Goal: Task Accomplishment & Management: Use online tool/utility

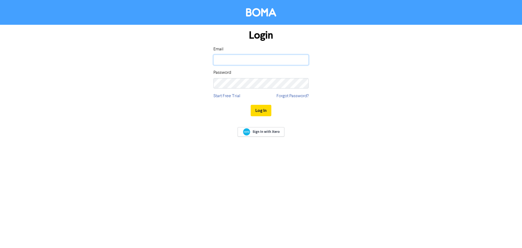
click at [231, 62] on input "email" at bounding box center [261, 60] width 95 height 10
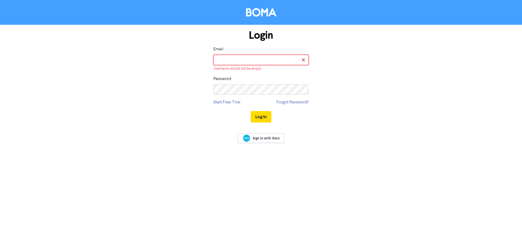
type input "[EMAIL_ADDRESS][DOMAIN_NAME]"
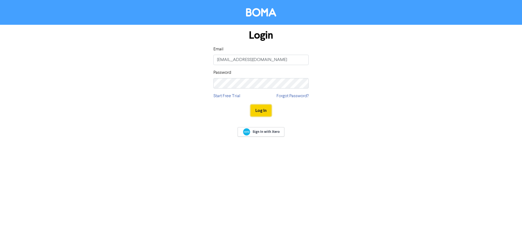
click at [257, 111] on button "Log In" at bounding box center [261, 110] width 21 height 11
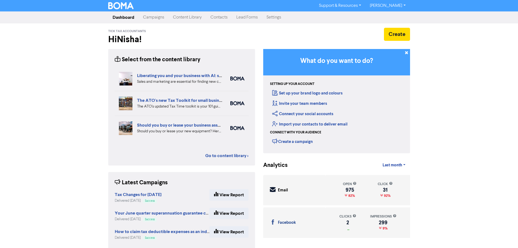
click at [157, 19] on link "Campaigns" at bounding box center [154, 17] width 30 height 11
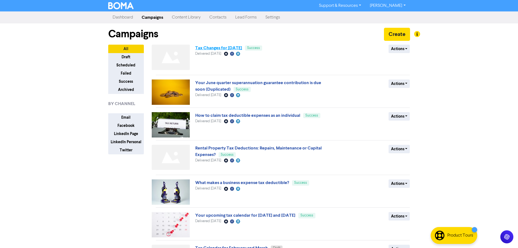
click at [232, 48] on link "Tax Changes for [DATE]" at bounding box center [218, 47] width 47 height 5
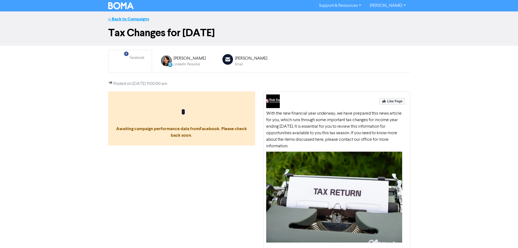
click at [129, 19] on link "<< Back to Campaigns" at bounding box center [128, 18] width 41 height 5
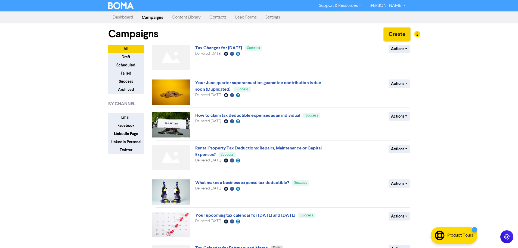
click at [388, 35] on button "Create" at bounding box center [397, 34] width 26 height 13
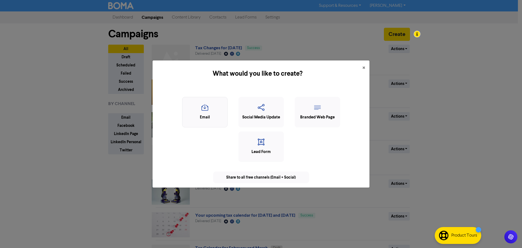
click at [212, 112] on icon "button" at bounding box center [204, 109] width 39 height 10
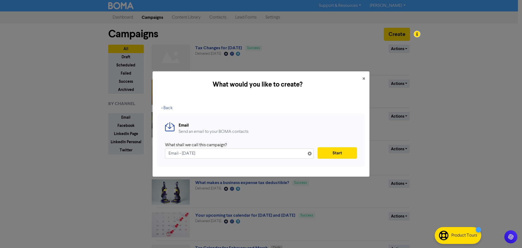
drag, startPoint x: 224, startPoint y: 154, endPoint x: 143, endPoint y: 154, distance: 81.4
click at [143, 154] on div "What would you like to create? × < Back Email Send an email to your BOMA contac…" at bounding box center [261, 124] width 522 height 248
paste input "We’re Heading to Xerocon!"
type input "We’re Heading to Xerocon!"
click at [334, 155] on button "Start" at bounding box center [337, 152] width 39 height 11
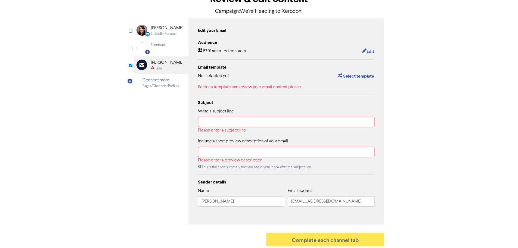
scroll to position [39, 0]
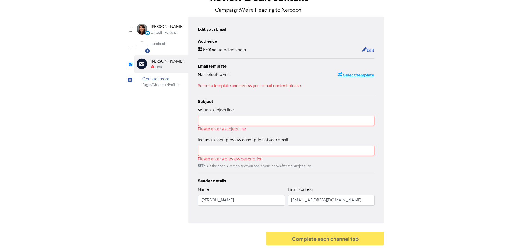
click at [354, 73] on button "Select template" at bounding box center [356, 75] width 37 height 7
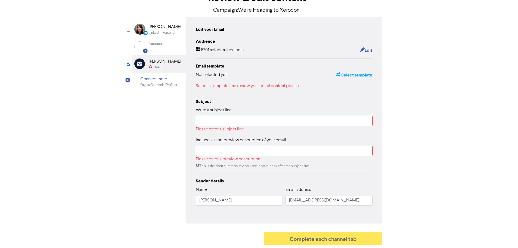
scroll to position [0, 0]
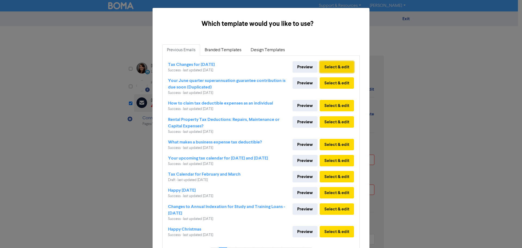
click at [339, 66] on button "Select & edit" at bounding box center [337, 66] width 34 height 11
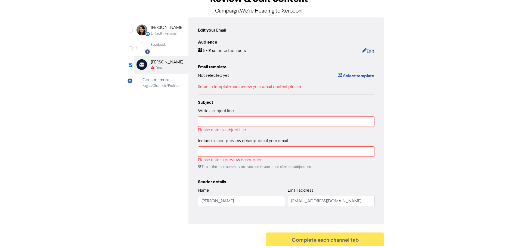
scroll to position [39, 0]
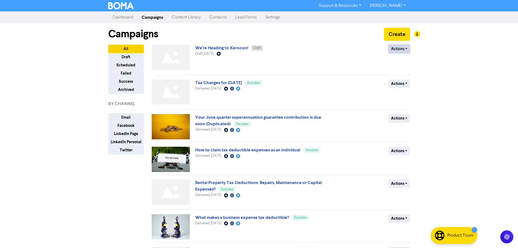
click at [400, 51] on button "Actions" at bounding box center [399, 49] width 21 height 8
click at [407, 62] on button "Delete" at bounding box center [410, 60] width 43 height 9
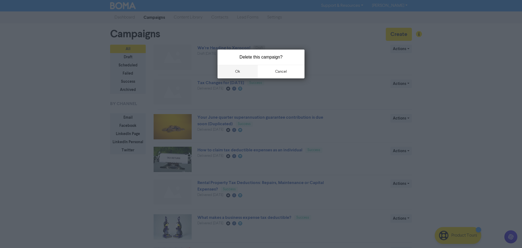
click at [246, 73] on button "ok" at bounding box center [238, 72] width 40 height 14
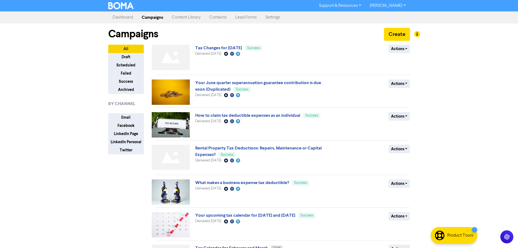
click at [454, 64] on div "Support & Resources Video Tutorials FAQ & Guides Marketing Education [PERSON_NA…" at bounding box center [259, 124] width 518 height 248
click at [396, 33] on button "Create" at bounding box center [397, 34] width 26 height 13
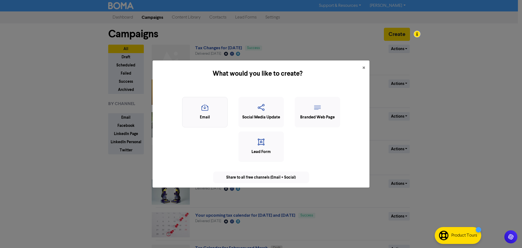
click at [213, 115] on div "Email" at bounding box center [204, 117] width 39 height 6
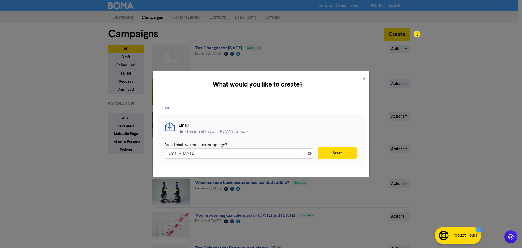
drag, startPoint x: 237, startPoint y: 156, endPoint x: 145, endPoint y: 156, distance: 91.7
click at [146, 156] on div "What would you like to create? × < Back Email Send an email to your BOMA contac…" at bounding box center [261, 124] width 522 height 248
type input "We’re Heading to Xerocon!"
click at [344, 152] on button "Start" at bounding box center [337, 152] width 39 height 11
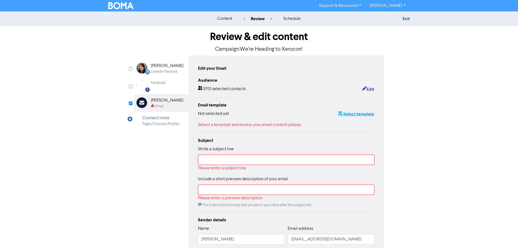
click at [350, 114] on button "Select template" at bounding box center [356, 113] width 37 height 7
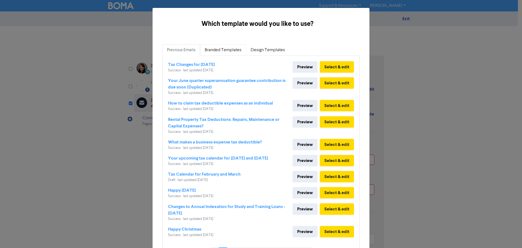
click at [219, 51] on link "Branded Templates" at bounding box center [223, 49] width 46 height 11
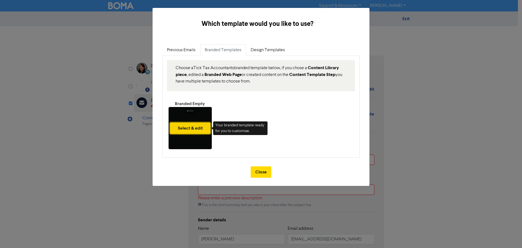
click at [187, 127] on button "Select & edit" at bounding box center [190, 127] width 41 height 11
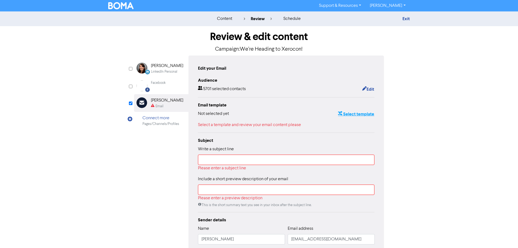
click at [352, 114] on button "Select template" at bounding box center [356, 113] width 37 height 7
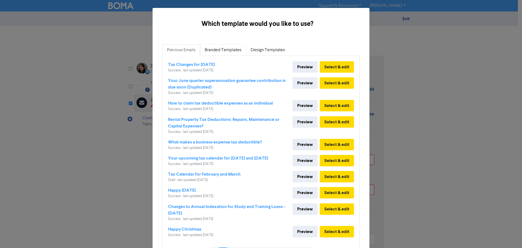
click at [226, 48] on link "Branded Templates" at bounding box center [223, 49] width 46 height 11
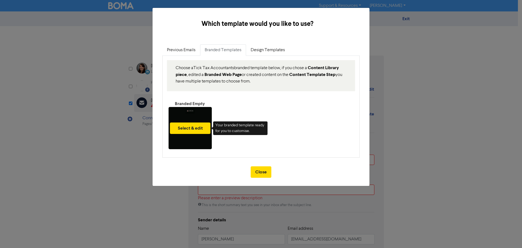
click at [200, 136] on div "Select & edit" at bounding box center [190, 128] width 43 height 42
click at [192, 127] on button "Select & edit" at bounding box center [190, 127] width 41 height 11
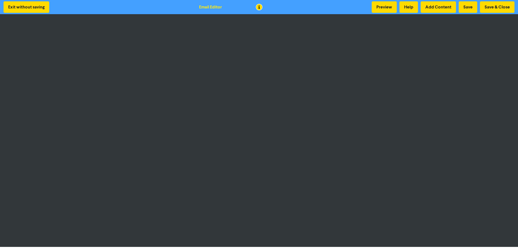
click at [499, 13] on div "Exit without saving Email Editor Preview Help Add Content Save Save & Close" at bounding box center [259, 7] width 518 height 14
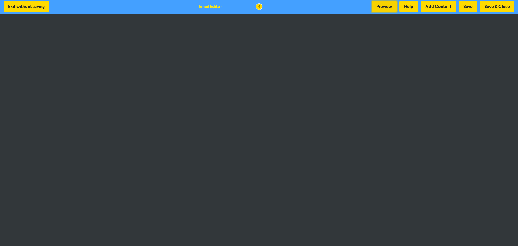
click at [375, 6] on button "Preview" at bounding box center [384, 6] width 25 height 11
click at [493, 8] on button "Save & Close" at bounding box center [497, 6] width 35 height 11
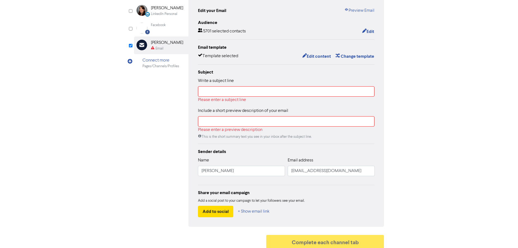
scroll to position [62, 0]
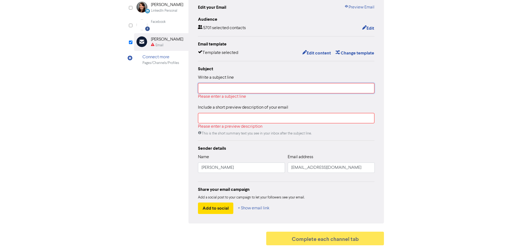
click at [261, 90] on input "text" at bounding box center [286, 88] width 177 height 10
click at [266, 91] on input "text" at bounding box center [286, 88] width 177 height 10
paste input "We’re Heading to Xerocon"
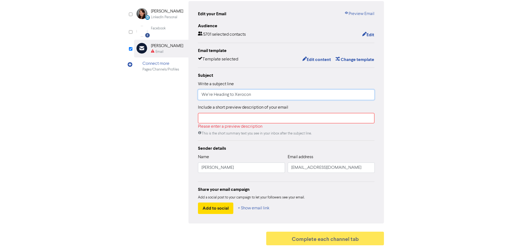
scroll to position [55, 0]
type input "We’re Heading to Xerocon"
click at [240, 120] on input "text" at bounding box center [286, 118] width 177 height 10
paste input "We’re Heading to Xerocon"
type input "We’re Heading to Xerocon"
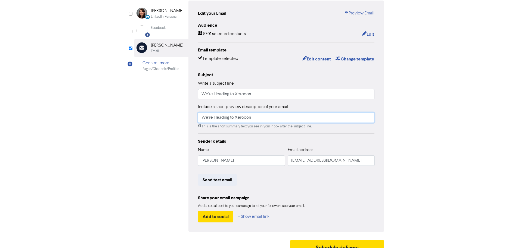
drag, startPoint x: 257, startPoint y: 118, endPoint x: 180, endPoint y: 119, distance: 77.0
click at [180, 119] on div "LinkedIn Personal Created with Sketch. [PERSON_NAME] LinkedIn Personal Facebook…" at bounding box center [259, 116] width 250 height 231
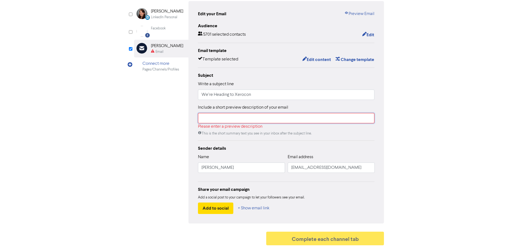
paste input "We’re excited to announce that the Tick Tax team will be attending Xerocon this…"
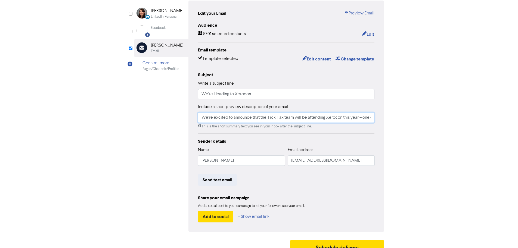
scroll to position [0, 95]
click at [208, 118] on input "We’re excited to announce that the Tick Tax team will be attending Xerocon this…" at bounding box center [286, 117] width 177 height 10
click at [369, 119] on input "Tick Tax team will be attending [GEOGRAPHIC_DATA] this year – one of the bigges…" at bounding box center [286, 117] width 177 height 10
click at [295, 119] on input "Tick Tax team will be attending [GEOGRAPHIC_DATA] this year – one of the bigges…" at bounding box center [286, 117] width 177 height 10
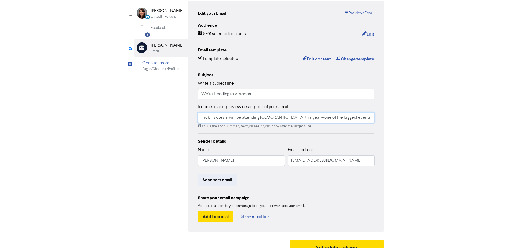
click at [295, 119] on input "Tick Tax team will be attending [GEOGRAPHIC_DATA] this year – one of the bigges…" at bounding box center [286, 117] width 177 height 10
paste input "We’re attending [GEOGRAPHIC_DATA] this year to explore the latest in accounting…"
type input "We’re attending [GEOGRAPHIC_DATA] this year to explore the latest in accounting…"
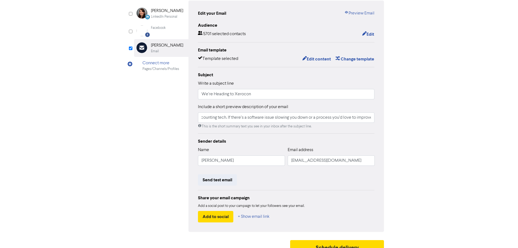
click at [397, 131] on div "Review & edit content Campaign: We’re Heading to Xerocon! LinkedIn Personal Cre…" at bounding box center [259, 113] width 310 height 285
click at [228, 182] on button "Send test email" at bounding box center [217, 179] width 39 height 11
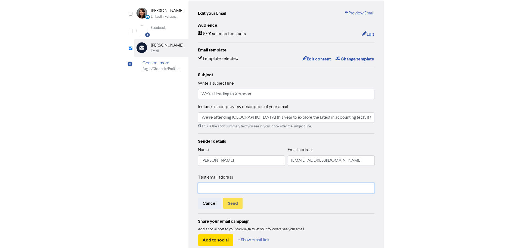
click at [240, 186] on input "text" at bounding box center [286, 188] width 177 height 10
type input "[EMAIL_ADDRESS][DOMAIN_NAME]"
click at [230, 204] on button "Send" at bounding box center [232, 203] width 19 height 11
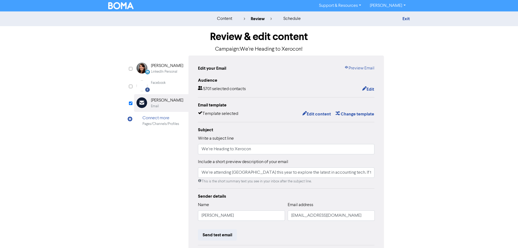
click at [442, 111] on div "content review schedule Exit Review & edit content Campaign: We’re Heading to X…" at bounding box center [259, 161] width 518 height 300
click at [368, 89] on button "Edit" at bounding box center [368, 89] width 13 height 7
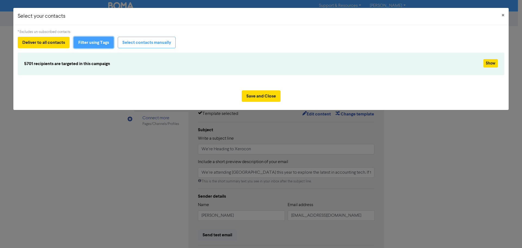
click at [95, 42] on button "Filter using Tags" at bounding box center [94, 42] width 40 height 11
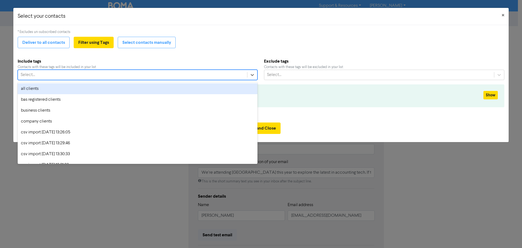
click at [78, 73] on div "Select..." at bounding box center [132, 75] width 229 height 10
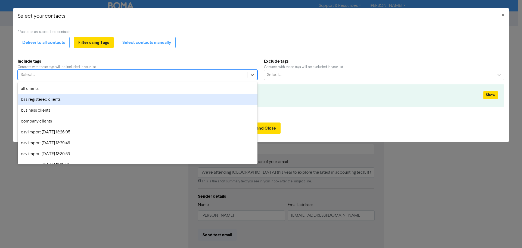
click at [67, 102] on div "bas registered clients" at bounding box center [138, 99] width 240 height 11
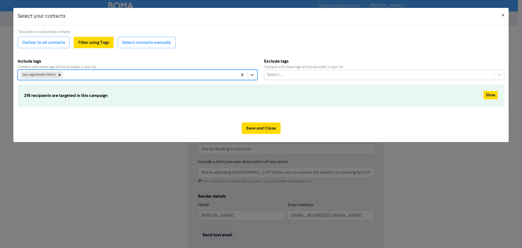
click at [70, 75] on div "bas registered clients" at bounding box center [128, 75] width 220 height 10
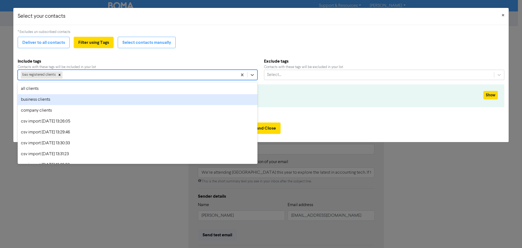
click at [63, 100] on div "business clients" at bounding box center [138, 99] width 240 height 11
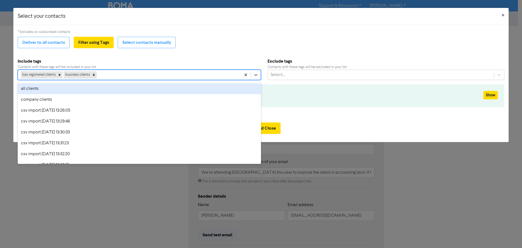
click at [109, 74] on div "bas registered clients business clients" at bounding box center [129, 75] width 223 height 10
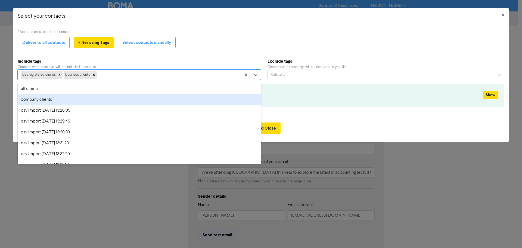
click at [75, 104] on div "company clients" at bounding box center [140, 99] width 244 height 11
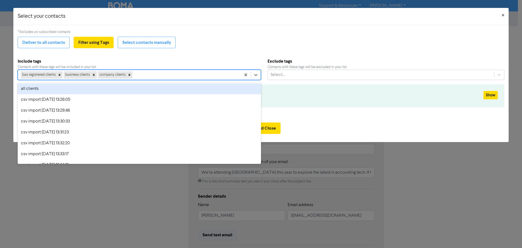
click at [149, 73] on div "bas registered clients business clients company clients" at bounding box center [129, 75] width 223 height 10
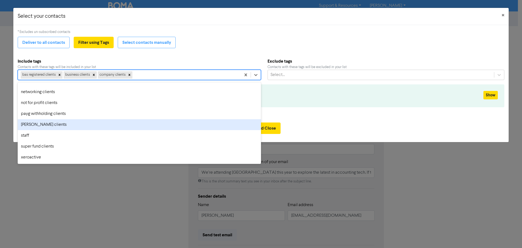
scroll to position [971, 0]
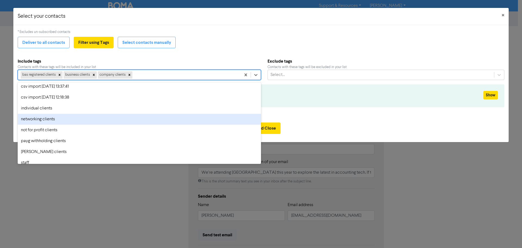
click at [68, 120] on div "networking clients" at bounding box center [140, 119] width 244 height 11
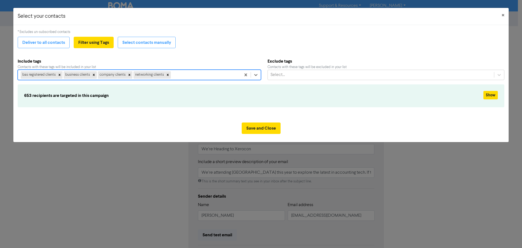
click at [180, 74] on div "bas registered clients business clients company clients networking clients" at bounding box center [129, 75] width 223 height 10
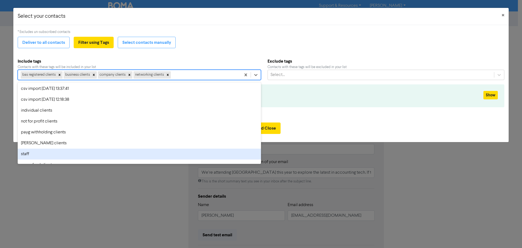
scroll to position [960, 0]
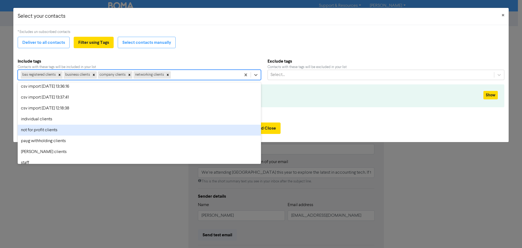
click at [76, 131] on div "not for profit clients" at bounding box center [140, 130] width 244 height 11
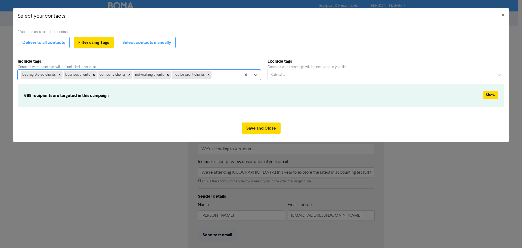
click at [224, 72] on div "bas registered clients business clients company clients networking clients not …" at bounding box center [129, 75] width 223 height 10
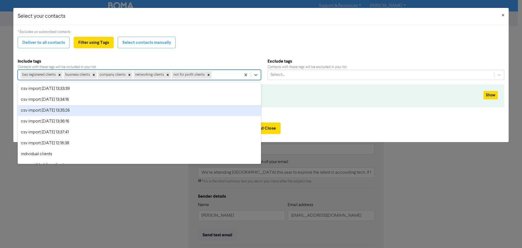
scroll to position [976, 0]
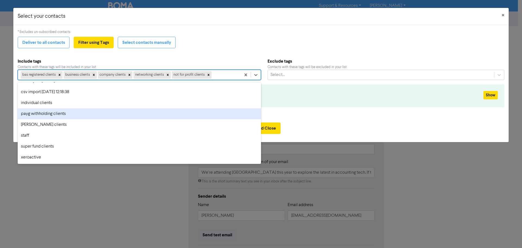
click at [66, 115] on div "payg withholding clients" at bounding box center [140, 113] width 244 height 11
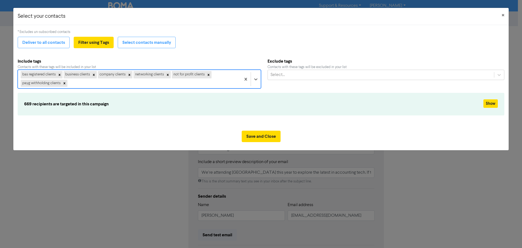
click at [89, 84] on div "bas registered clients business clients company clients networking clients not …" at bounding box center [129, 79] width 223 height 18
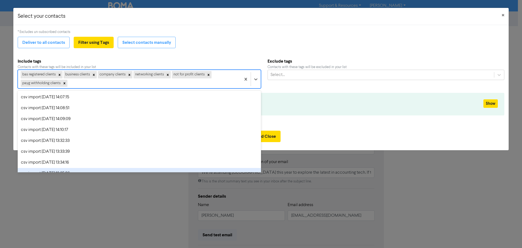
scroll to position [965, 0]
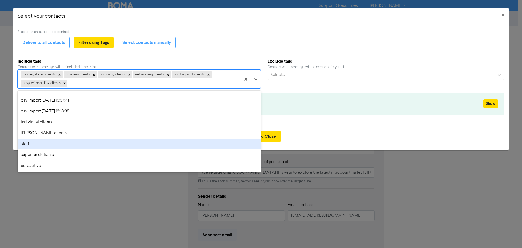
click at [59, 144] on div "staff" at bounding box center [140, 144] width 244 height 11
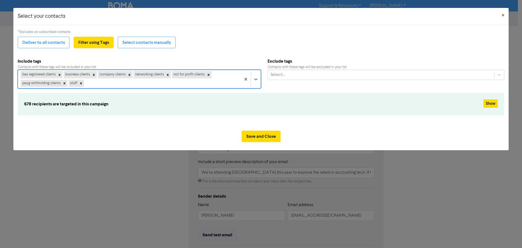
click at [94, 83] on div "bas registered clients business clients company clients networking clients not …" at bounding box center [129, 79] width 223 height 18
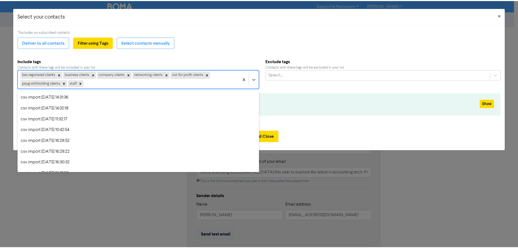
scroll to position [955, 0]
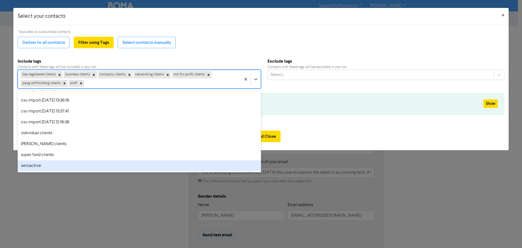
click at [84, 168] on div "xeroactive" at bounding box center [140, 165] width 244 height 11
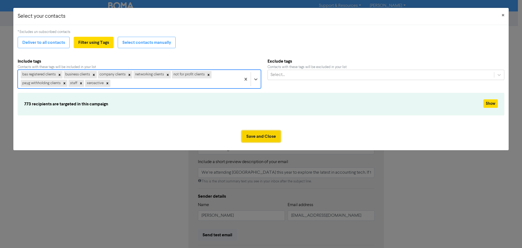
click at [263, 135] on button "Save and Close" at bounding box center [261, 136] width 39 height 11
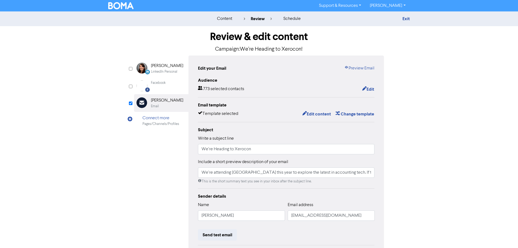
click at [427, 117] on div "content review schedule Exit Review & edit content Campaign: We’re Heading to X…" at bounding box center [259, 161] width 518 height 300
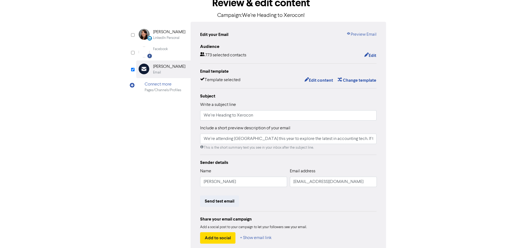
scroll to position [0, 0]
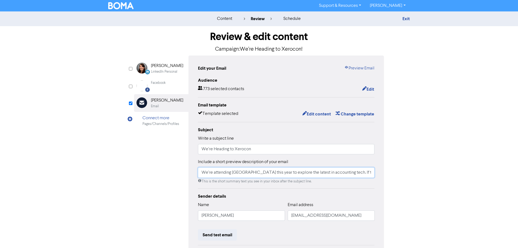
click at [261, 175] on input "We’re attending [GEOGRAPHIC_DATA] this year to explore the latest in accounting…" at bounding box center [286, 172] width 177 height 10
click at [169, 86] on div "Facebook Created with Sketch. Facebook" at bounding box center [161, 85] width 54 height 17
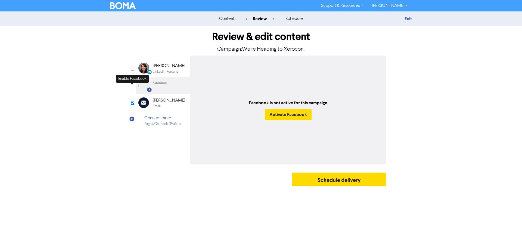
click at [132, 85] on input "checkbox" at bounding box center [133, 87] width 4 height 4
checkbox input "true"
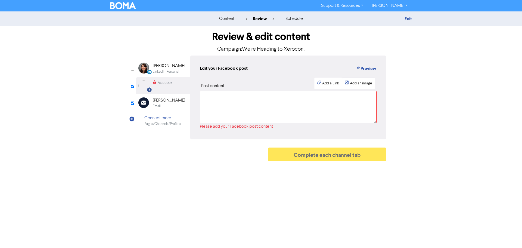
click at [362, 85] on div "Add an image" at bounding box center [361, 84] width 22 height 6
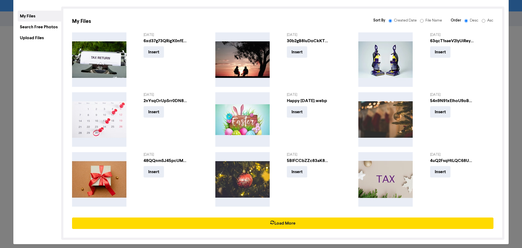
scroll to position [36, 0]
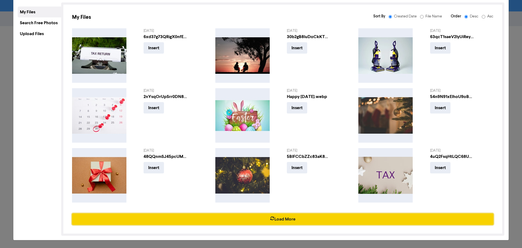
click at [288, 218] on button "Load More" at bounding box center [283, 218] width 422 height 11
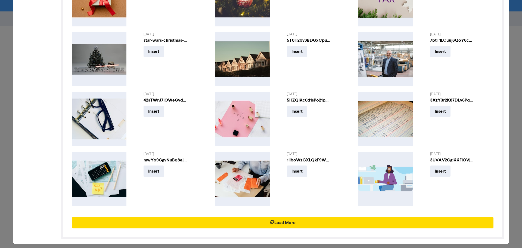
scroll to position [216, 0]
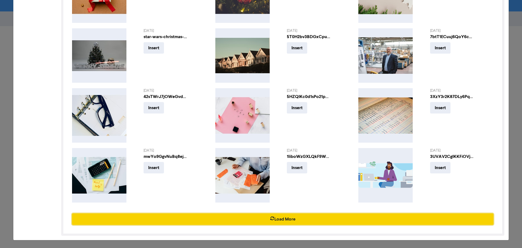
click at [305, 219] on button "Load More" at bounding box center [283, 218] width 422 height 11
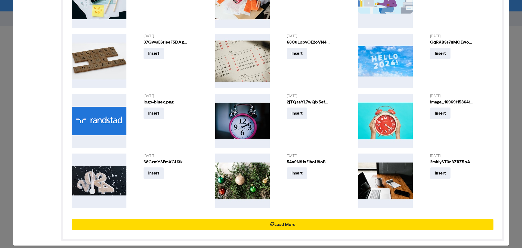
scroll to position [396, 0]
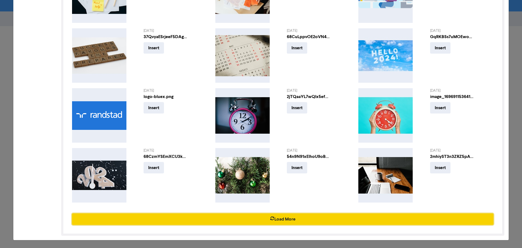
click at [248, 219] on button "Load More" at bounding box center [283, 218] width 422 height 11
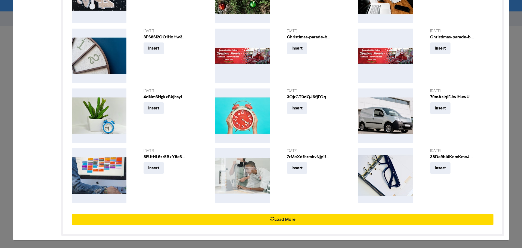
scroll to position [575, 0]
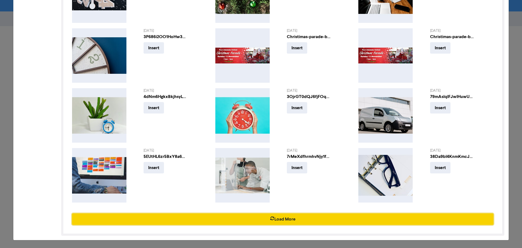
click at [303, 220] on button "Load More" at bounding box center [283, 218] width 422 height 11
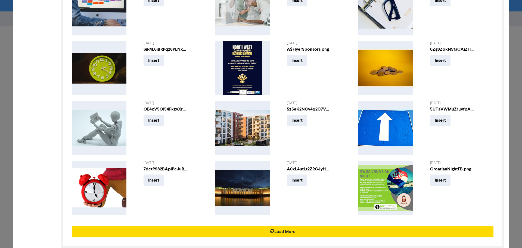
scroll to position [755, 0]
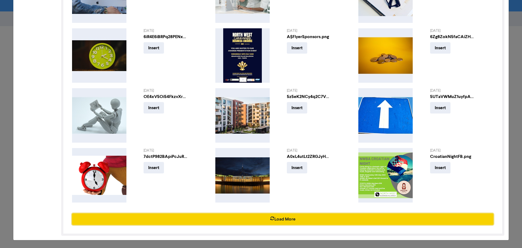
click at [287, 218] on button "Load More" at bounding box center [283, 218] width 422 height 11
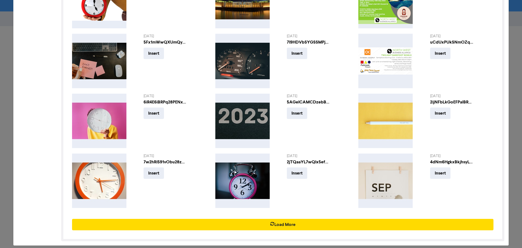
scroll to position [934, 0]
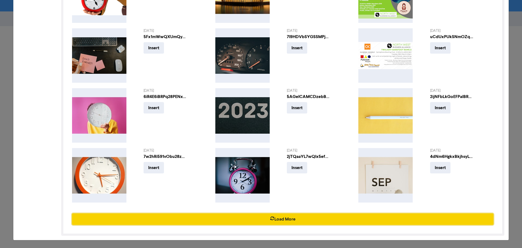
click at [305, 222] on button "Load More" at bounding box center [283, 218] width 422 height 11
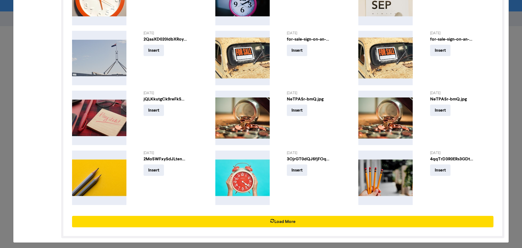
scroll to position [1114, 0]
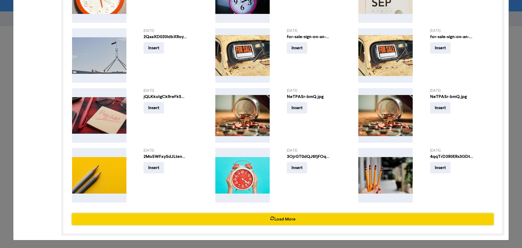
click at [300, 218] on button "Load More" at bounding box center [283, 218] width 422 height 11
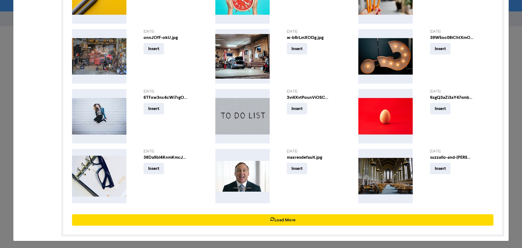
scroll to position [1294, 0]
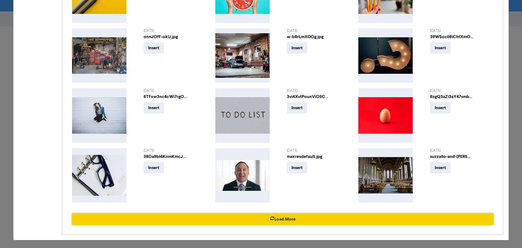
click at [264, 219] on button "Load More" at bounding box center [283, 218] width 422 height 11
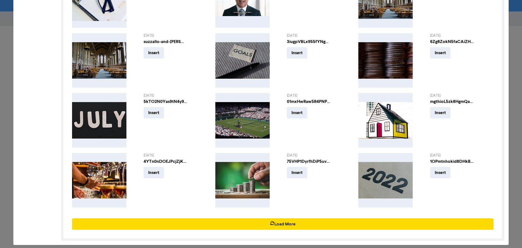
scroll to position [1473, 0]
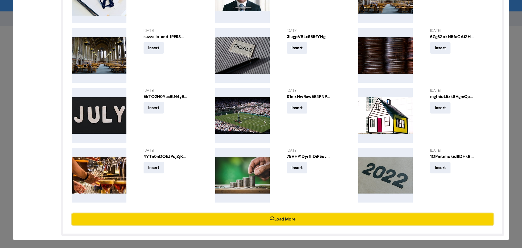
click at [301, 217] on button "Load More" at bounding box center [283, 218] width 422 height 11
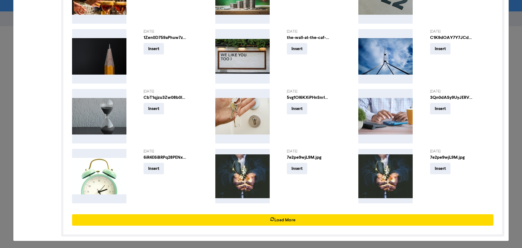
scroll to position [1653, 0]
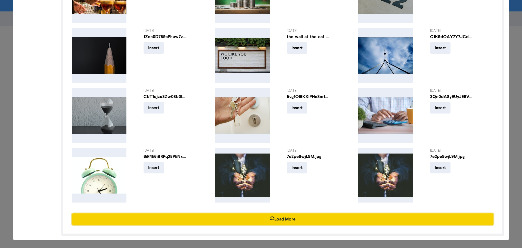
click at [265, 220] on button "Load More" at bounding box center [283, 218] width 422 height 11
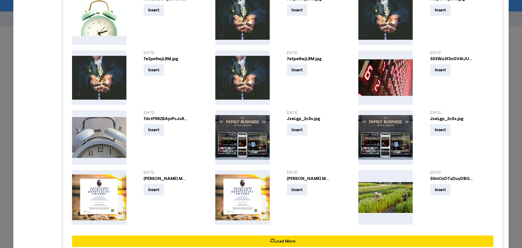
scroll to position [1832, 0]
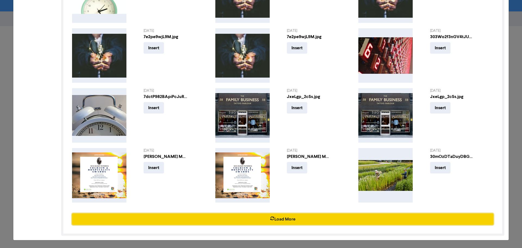
click at [297, 220] on button "Load More" at bounding box center [283, 218] width 422 height 11
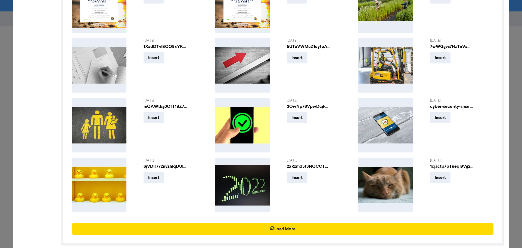
scroll to position [2012, 0]
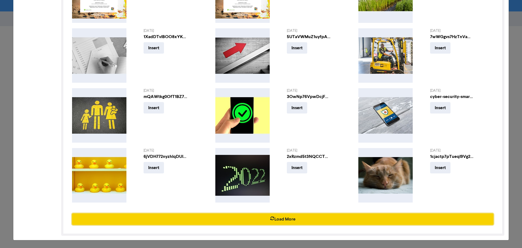
click at [300, 220] on button "Load More" at bounding box center [283, 218] width 422 height 11
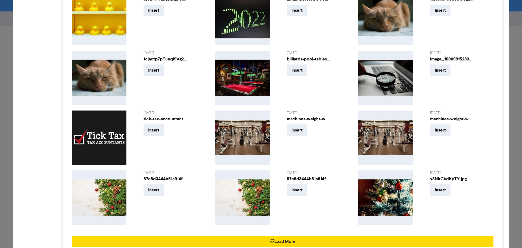
scroll to position [2192, 0]
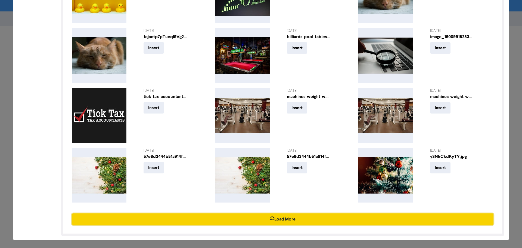
click at [309, 220] on button "Load More" at bounding box center [283, 218] width 422 height 11
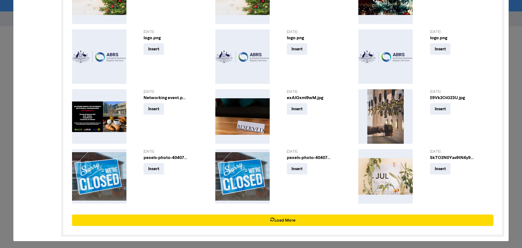
scroll to position [2371, 0]
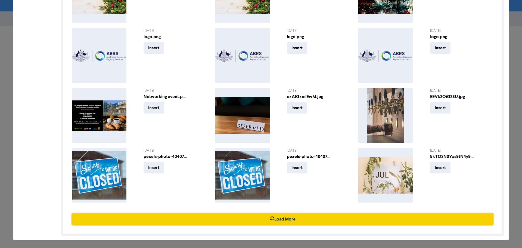
click at [299, 221] on button "Load More" at bounding box center [283, 218] width 422 height 11
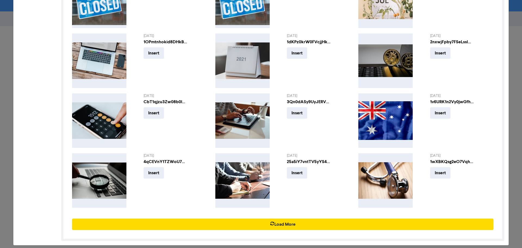
scroll to position [2551, 0]
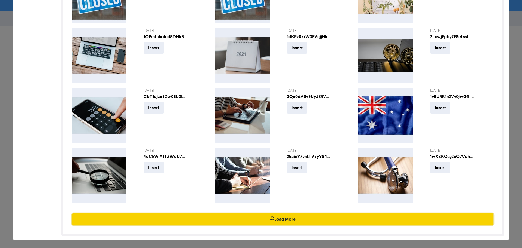
click at [307, 222] on button "Load More" at bounding box center [283, 218] width 422 height 11
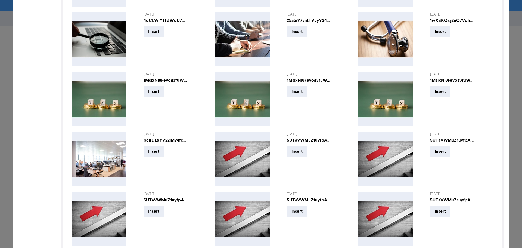
scroll to position [2731, 0]
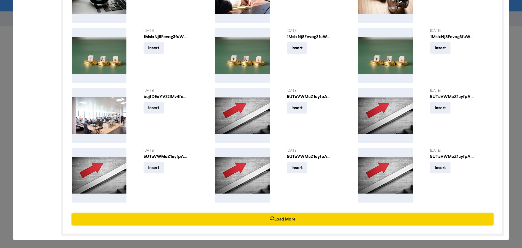
click at [302, 216] on button "Load More" at bounding box center [283, 218] width 422 height 11
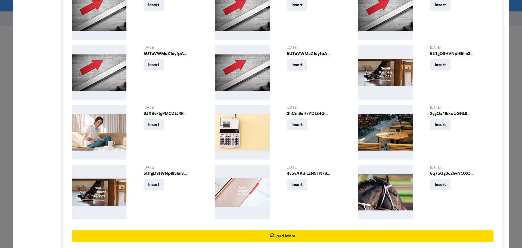
scroll to position [2894, 0]
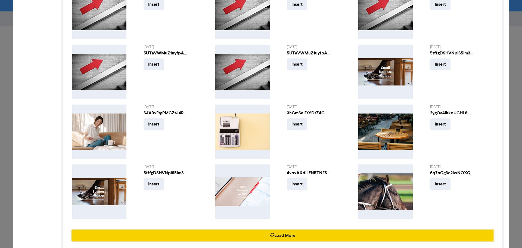
click at [274, 232] on button "Load More" at bounding box center [283, 235] width 422 height 11
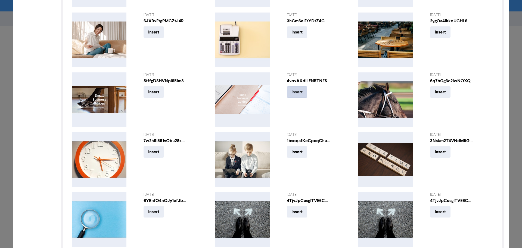
scroll to position [3084, 0]
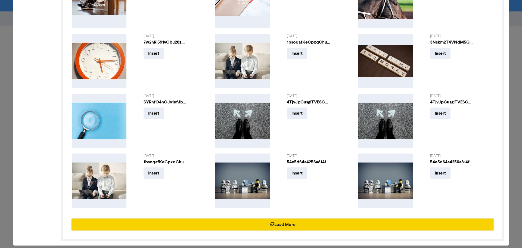
click at [238, 227] on button "Load More" at bounding box center [283, 224] width 422 height 11
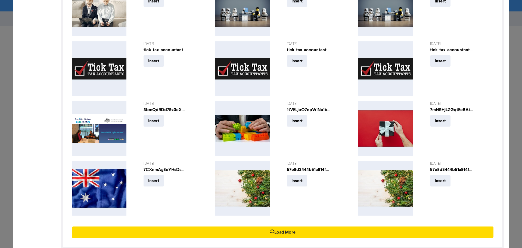
scroll to position [3267, 0]
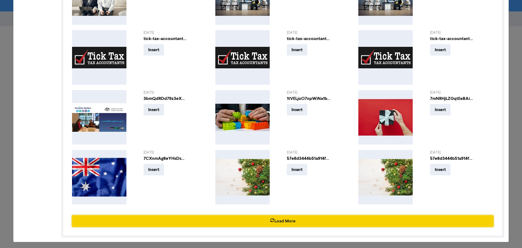
click at [270, 219] on icon "button" at bounding box center [272, 220] width 4 height 5
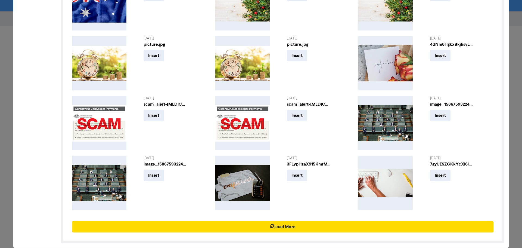
scroll to position [3449, 0]
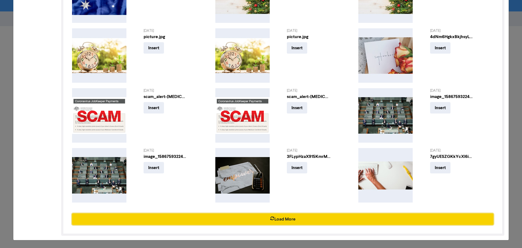
click at [275, 222] on button "Load More" at bounding box center [283, 218] width 422 height 11
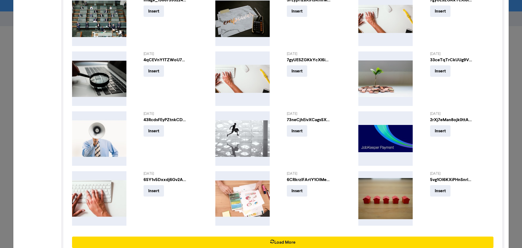
scroll to position [3629, 0]
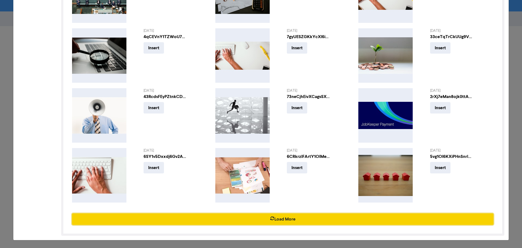
click at [299, 219] on button "Load More" at bounding box center [283, 218] width 422 height 11
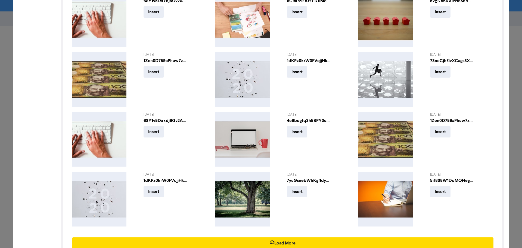
scroll to position [3808, 0]
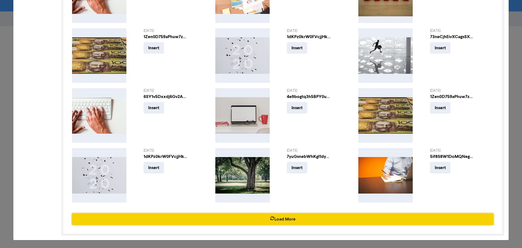
click at [299, 223] on button "Load More" at bounding box center [283, 218] width 422 height 11
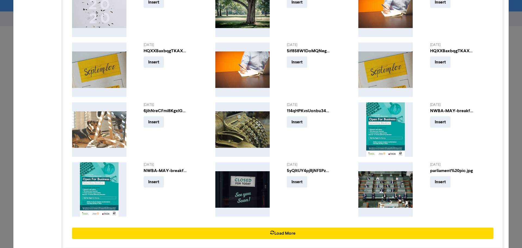
scroll to position [3988, 0]
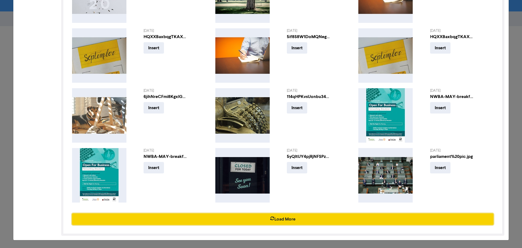
click at [319, 218] on button "Load More" at bounding box center [283, 218] width 422 height 11
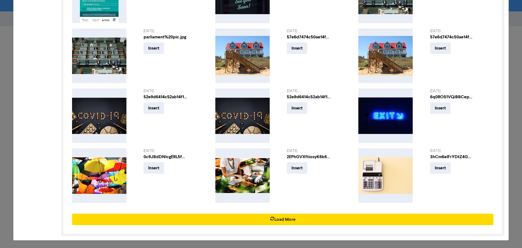
scroll to position [4167, 0]
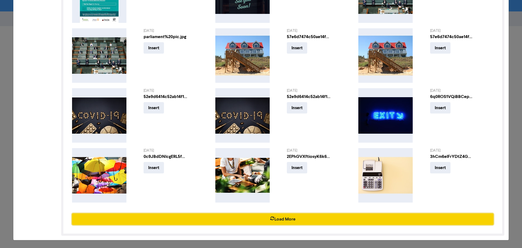
click at [287, 217] on button "Load More" at bounding box center [283, 218] width 422 height 11
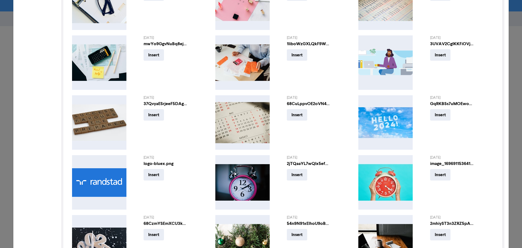
scroll to position [275, 0]
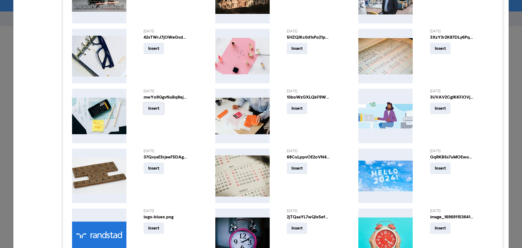
click at [157, 110] on button "Insert" at bounding box center [154, 108] width 20 height 11
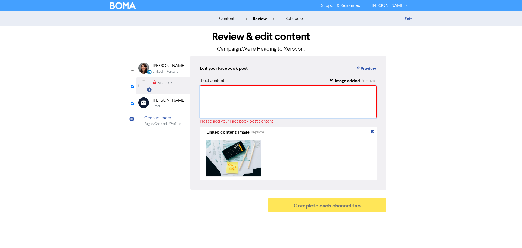
click at [338, 96] on textarea at bounding box center [288, 101] width 177 height 33
paste textarea "We’re attending [GEOGRAPHIC_DATA] this year to explore the latest in accounting…"
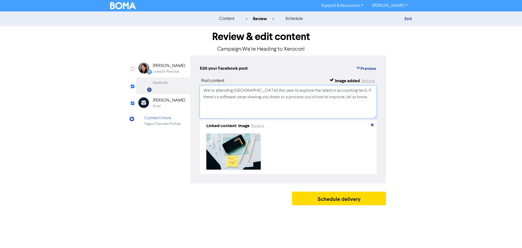
type textarea "We’re attending [GEOGRAPHIC_DATA] this year to explore the latest in accounting…"
click at [148, 170] on div "LinkedIn Personal Created with Sketch. [PERSON_NAME] LinkedIn Personal Facebook…" at bounding box center [261, 120] width 250 height 128
click at [133, 67] on input "checkbox" at bounding box center [133, 69] width 4 height 4
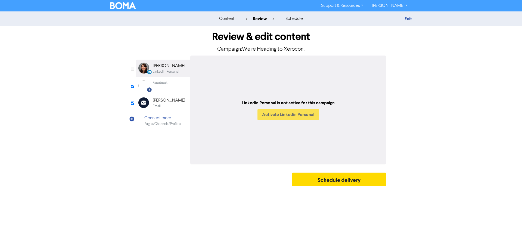
checkbox input "true"
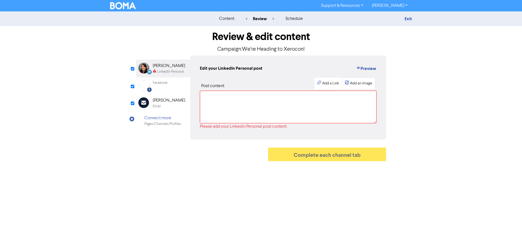
click at [364, 82] on div "Add an image" at bounding box center [361, 84] width 22 height 6
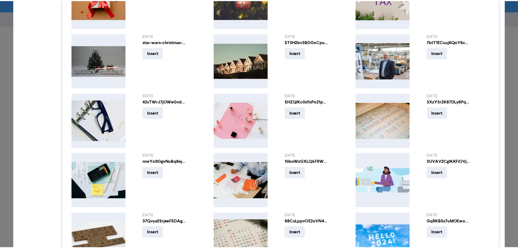
scroll to position [218, 0]
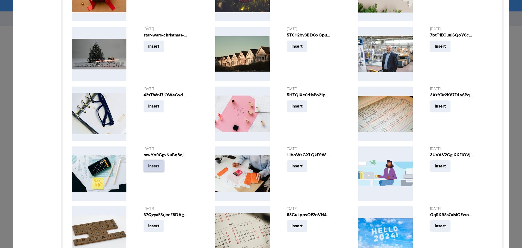
click at [151, 168] on button "Insert" at bounding box center [154, 165] width 20 height 11
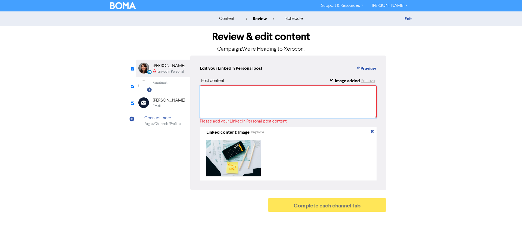
click at [253, 106] on textarea at bounding box center [288, 101] width 177 height 33
paste textarea "We’re attending [GEOGRAPHIC_DATA] this year to explore the latest in accounting…"
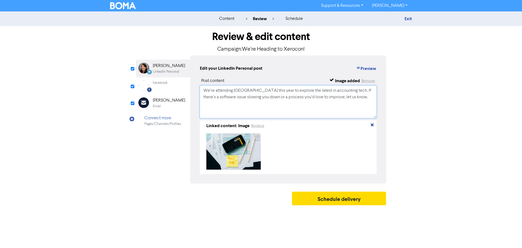
type textarea "We’re attending [GEOGRAPHIC_DATA] this year to explore the latest in accounting…"
click at [168, 103] on div "[PERSON_NAME]" at bounding box center [169, 100] width 32 height 7
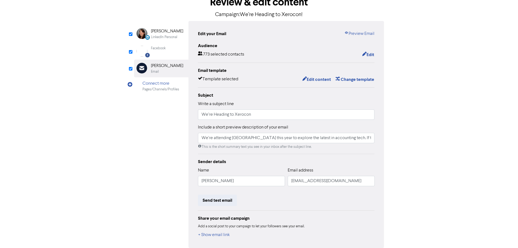
scroll to position [0, 0]
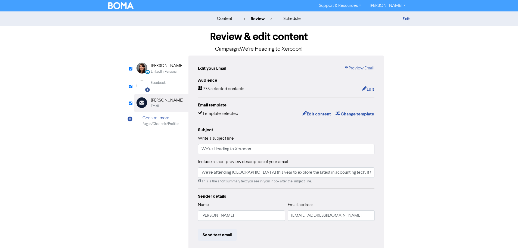
click at [63, 173] on div "content review schedule Exit Review & edit content Campaign: We’re Heading to X…" at bounding box center [259, 159] width 518 height 296
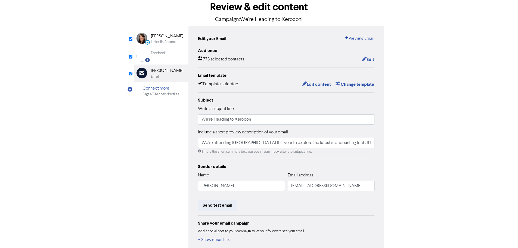
scroll to position [60, 0]
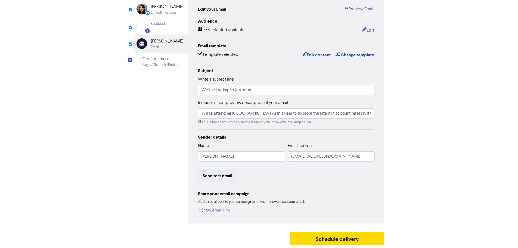
click at [96, 129] on div "content review schedule Exit Review & edit content Campaign: We’re Heading to X…" at bounding box center [259, 100] width 518 height 296
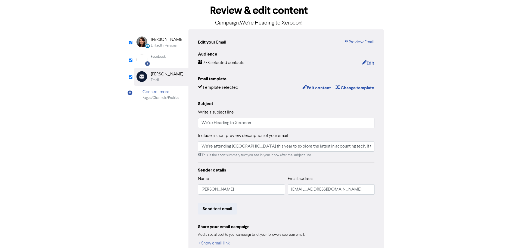
scroll to position [0, 0]
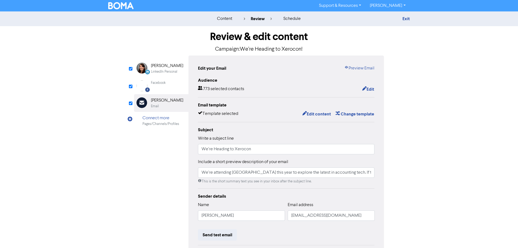
click at [512, 101] on div "content review schedule Exit Review & edit content Campaign: We’re Heading to X…" at bounding box center [259, 159] width 518 height 296
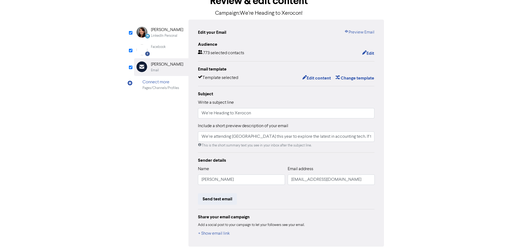
scroll to position [5, 0]
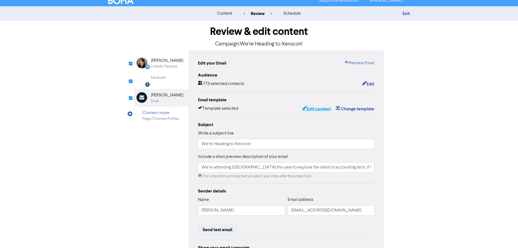
click at [318, 111] on button "Edit content" at bounding box center [316, 108] width 29 height 7
